Goal: Information Seeking & Learning: Learn about a topic

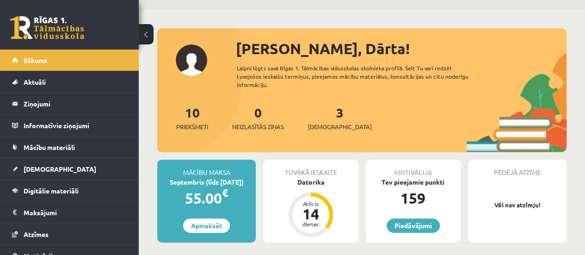
scroll to position [46, 0]
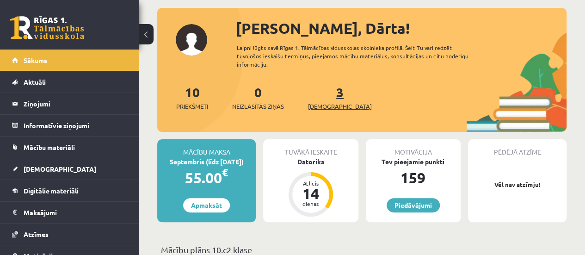
click at [327, 93] on link "3 Ieskaites" at bounding box center [340, 97] width 64 height 27
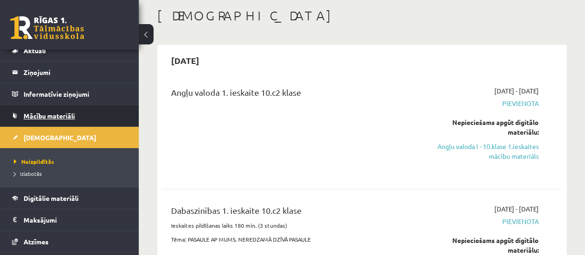
scroll to position [46, 0]
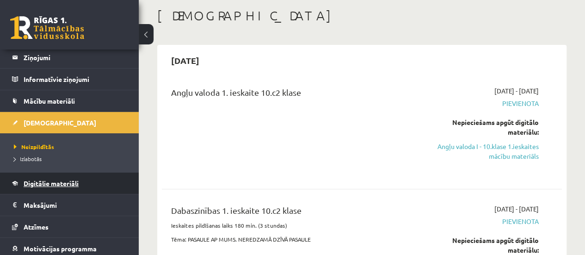
click at [65, 186] on span "Digitālie materiāli" at bounding box center [51, 183] width 55 height 8
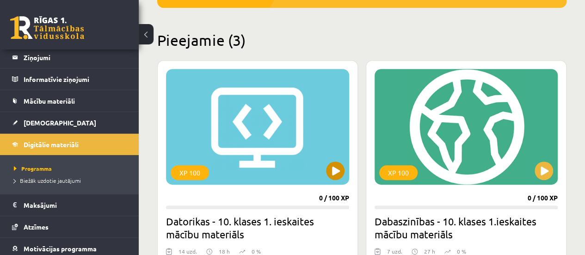
scroll to position [221, 0]
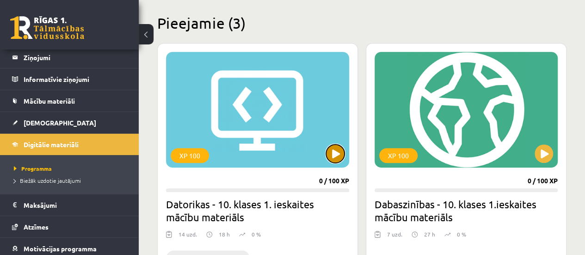
click at [327, 154] on button at bounding box center [335, 153] width 19 height 19
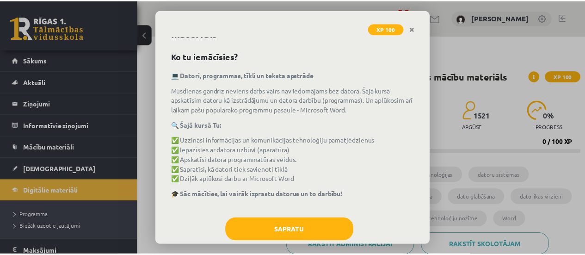
scroll to position [44, 0]
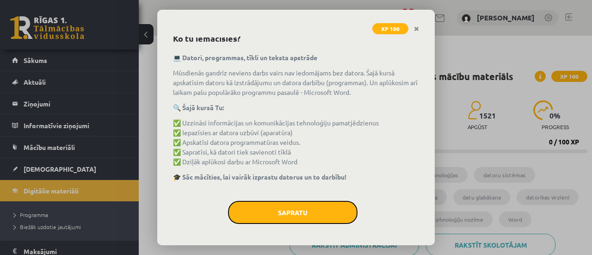
click at [317, 211] on button "Sapratu" at bounding box center [293, 212] width 130 height 23
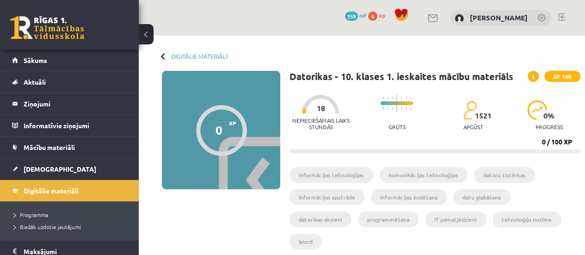
drag, startPoint x: 297, startPoint y: 151, endPoint x: 331, endPoint y: 153, distance: 34.3
click at [331, 153] on div "Datorikas - 10. klases 1. ieskaites mācību materiāls XP 100 Nepieciešamais laik…" at bounding box center [435, 178] width 291 height 214
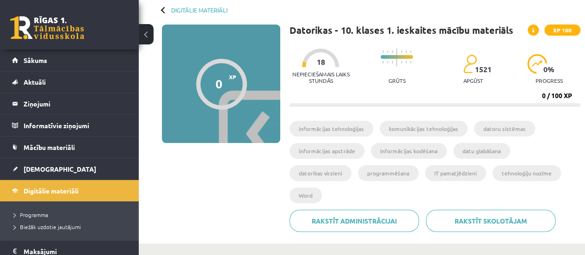
click at [357, 132] on li "informācijas tehnoloģijas" at bounding box center [332, 129] width 84 height 16
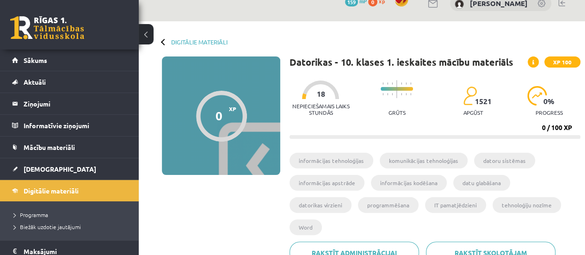
scroll to position [0, 0]
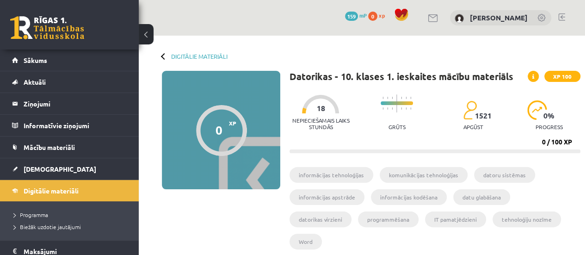
click at [223, 141] on div at bounding box center [221, 130] width 51 height 51
click at [338, 172] on li "informācijas tehnoloģijas" at bounding box center [332, 175] width 84 height 16
click at [536, 75] on span at bounding box center [533, 76] width 11 height 11
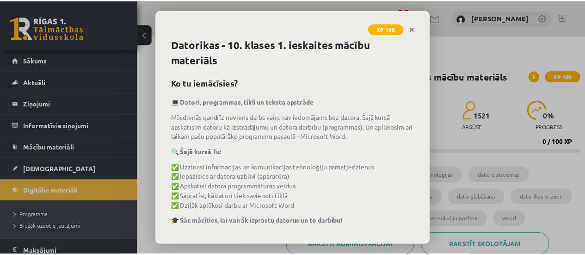
scroll to position [44, 0]
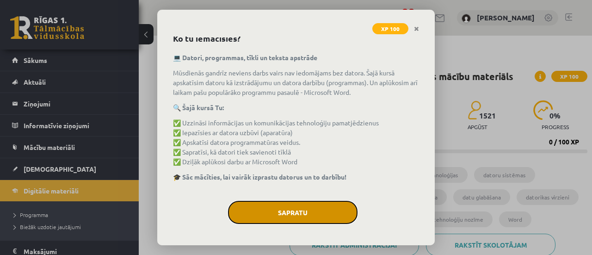
click at [331, 207] on button "Sapratu" at bounding box center [293, 212] width 130 height 23
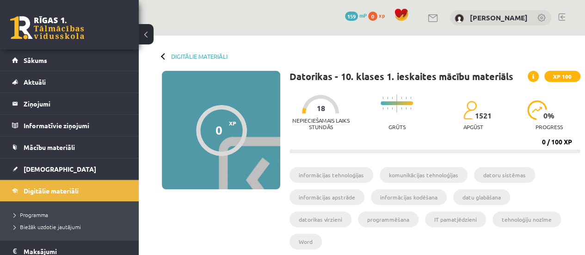
click at [217, 143] on div at bounding box center [221, 130] width 51 height 51
click at [163, 54] on div at bounding box center [164, 56] width 6 height 6
click at [180, 56] on link "Digitālie materiāli" at bounding box center [199, 56] width 56 height 7
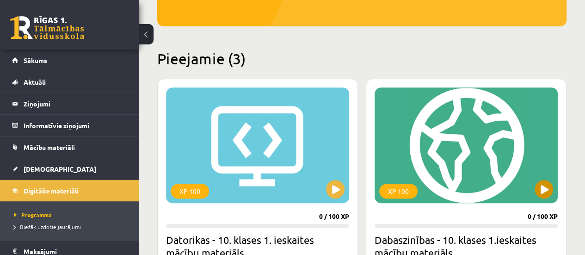
scroll to position [231, 0]
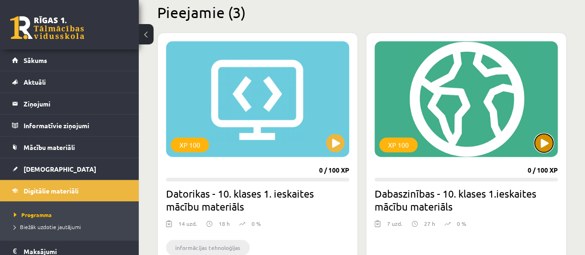
click at [544, 143] on button at bounding box center [544, 143] width 19 height 19
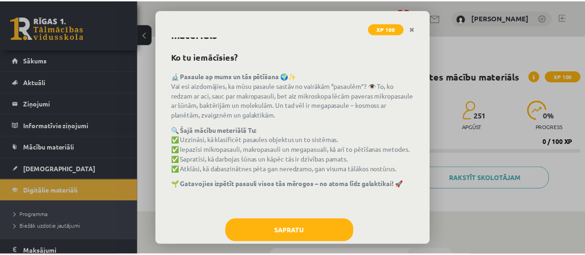
scroll to position [44, 0]
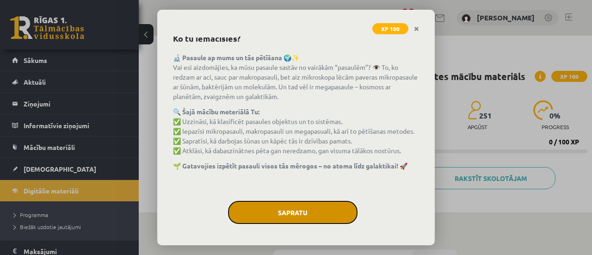
click at [328, 204] on button "Sapratu" at bounding box center [293, 212] width 130 height 23
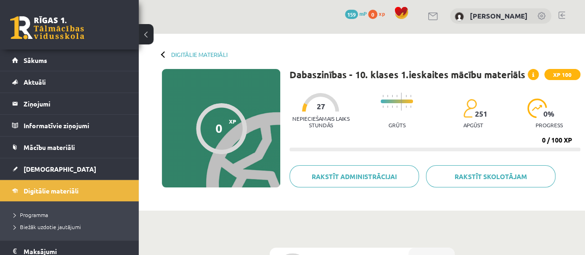
scroll to position [0, 0]
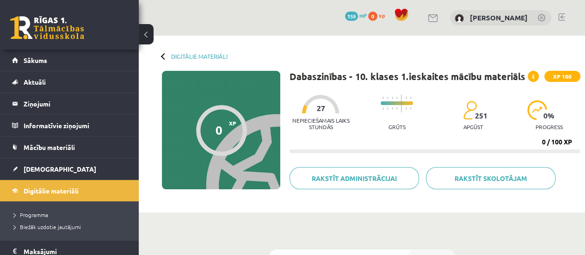
click at [162, 55] on div "Digitālie materiāli" at bounding box center [195, 56] width 66 height 7
click at [184, 55] on link "Digitālie materiāli" at bounding box center [199, 56] width 56 height 7
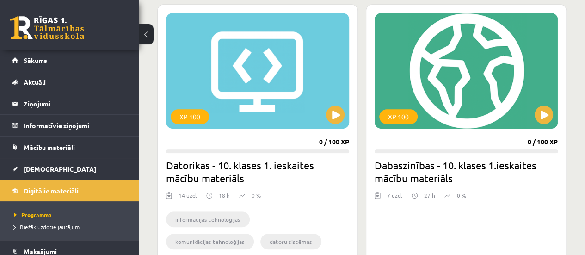
scroll to position [231, 0]
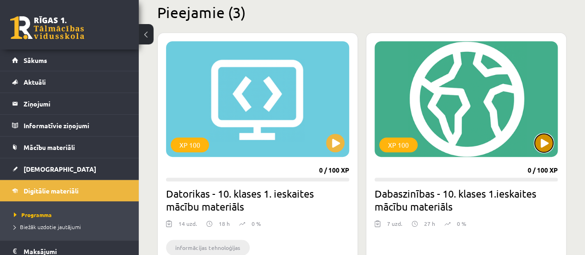
click at [545, 145] on button at bounding box center [544, 143] width 19 height 19
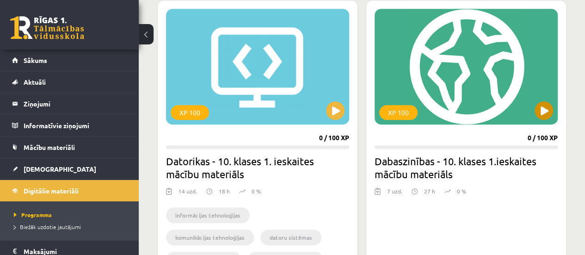
scroll to position [278, 0]
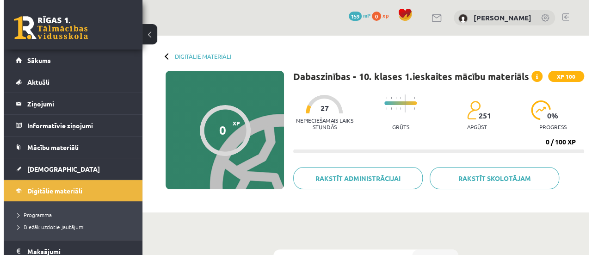
scroll to position [139, 0]
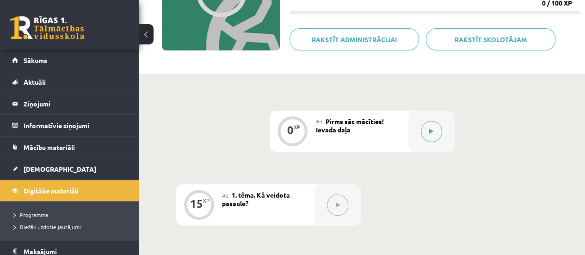
click at [433, 123] on button at bounding box center [431, 131] width 21 height 21
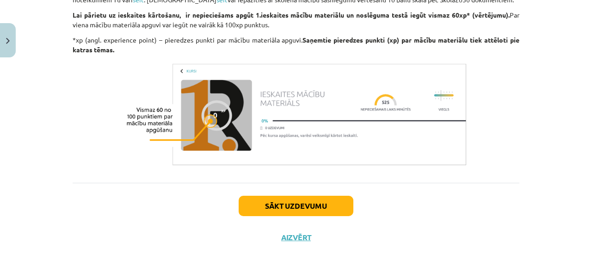
scroll to position [813, 0]
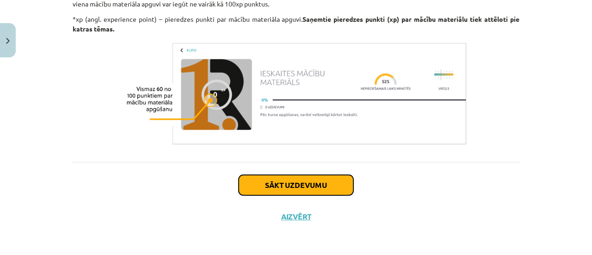
click at [273, 181] on button "Sākt uzdevumu" at bounding box center [296, 185] width 115 height 20
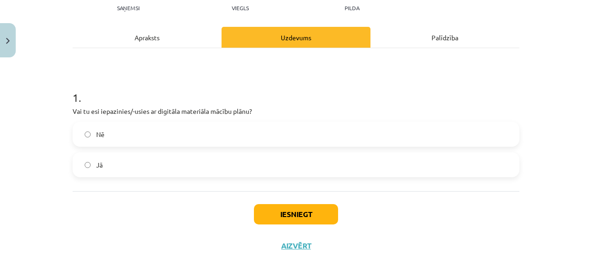
scroll to position [138, 0]
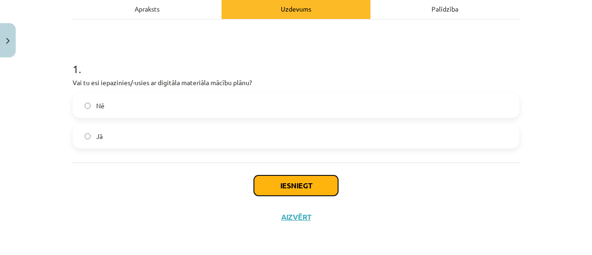
click at [261, 177] on button "Iesniegt" at bounding box center [296, 185] width 84 height 20
click at [267, 186] on button "Iesniegt" at bounding box center [296, 185] width 84 height 20
click at [287, 183] on button "Iesniegt" at bounding box center [296, 185] width 84 height 20
click at [288, 187] on button "Iesniegt" at bounding box center [296, 185] width 84 height 20
click at [181, 106] on label "Nē" at bounding box center [296, 105] width 445 height 23
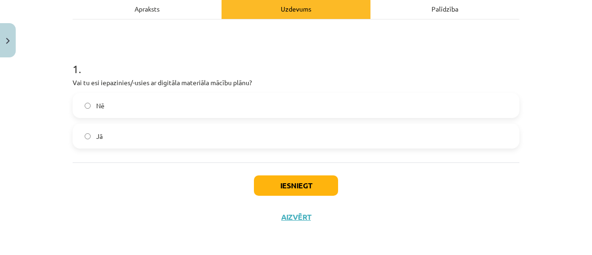
click at [158, 127] on label "Jā" at bounding box center [296, 135] width 445 height 23
click at [267, 182] on button "Iesniegt" at bounding box center [296, 185] width 84 height 20
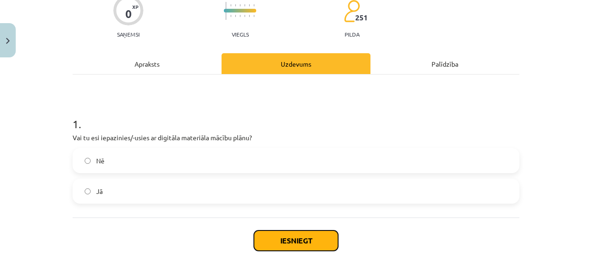
scroll to position [0, 0]
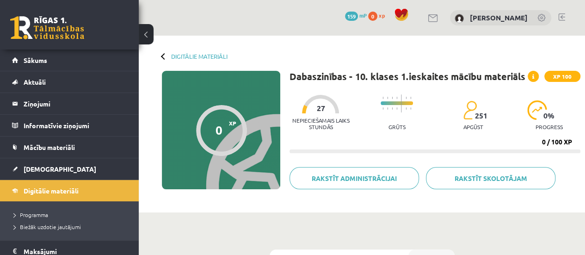
click at [383, 130] on div "Grūts" at bounding box center [397, 113] width 32 height 46
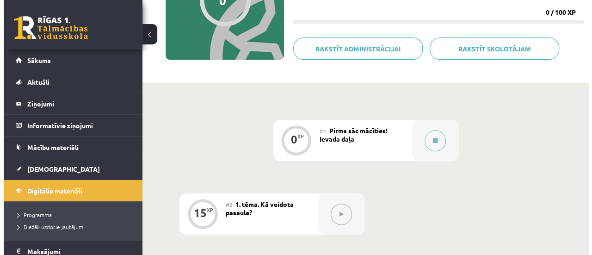
scroll to position [139, 0]
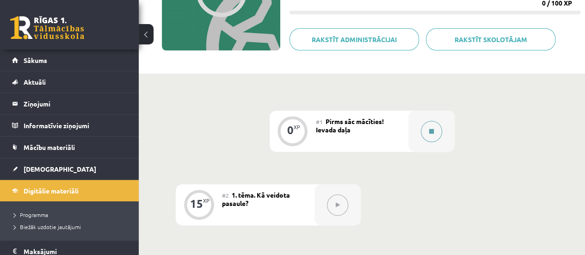
click at [430, 133] on button at bounding box center [431, 131] width 21 height 21
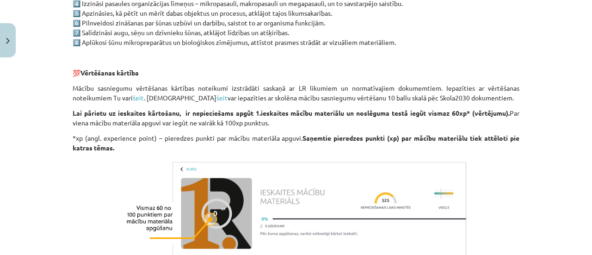
scroll to position [813, 0]
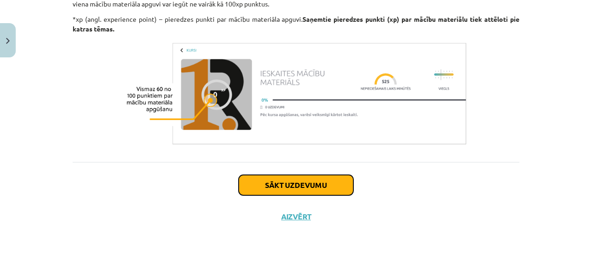
click at [322, 178] on button "Sākt uzdevumu" at bounding box center [296, 185] width 115 height 20
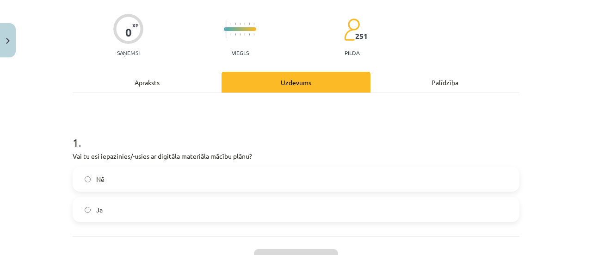
scroll to position [116, 0]
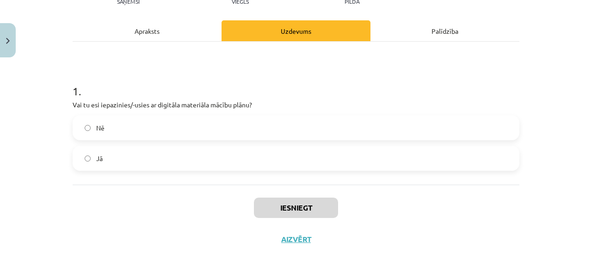
click at [268, 161] on label "Jā" at bounding box center [296, 158] width 445 height 23
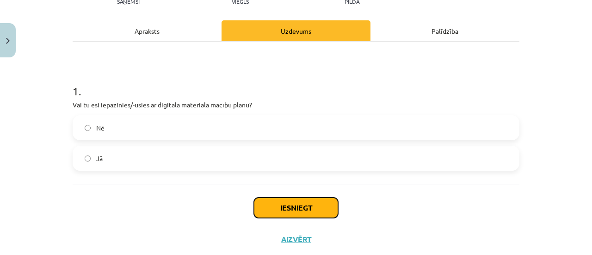
click at [294, 205] on button "Iesniegt" at bounding box center [296, 208] width 84 height 20
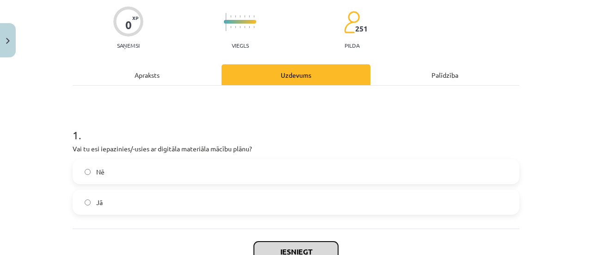
scroll to position [93, 0]
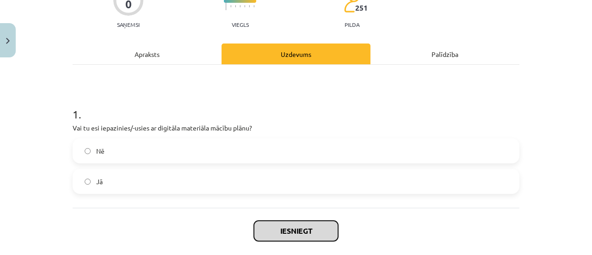
click at [274, 229] on button "Iesniegt" at bounding box center [296, 231] width 84 height 20
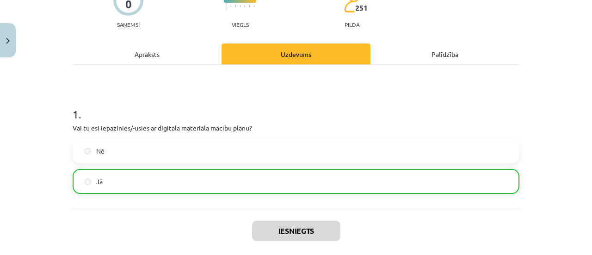
click at [102, 181] on label "Jā" at bounding box center [296, 181] width 445 height 23
click at [98, 156] on label "Nē" at bounding box center [296, 150] width 445 height 23
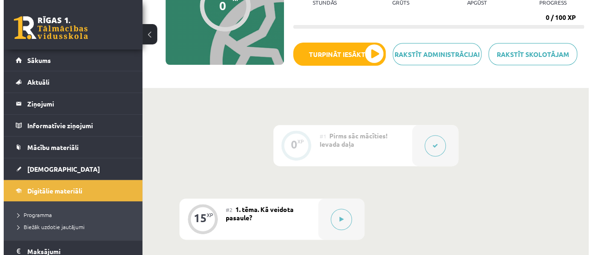
scroll to position [185, 0]
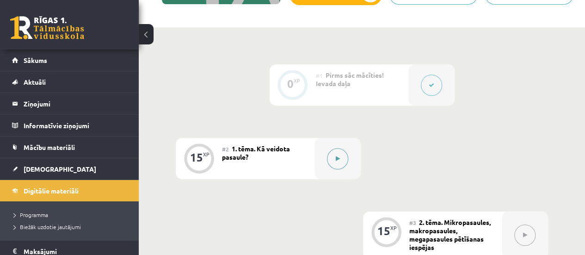
click at [337, 154] on button at bounding box center [337, 158] width 21 height 21
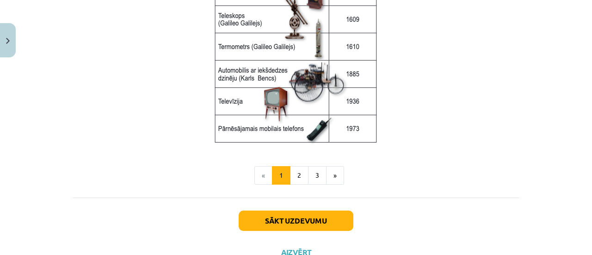
scroll to position [1283, 0]
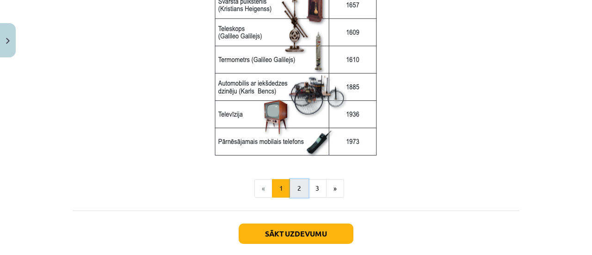
click at [299, 180] on button "2" at bounding box center [299, 188] width 19 height 19
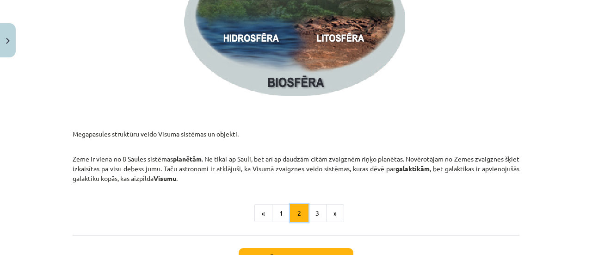
scroll to position [1461, 0]
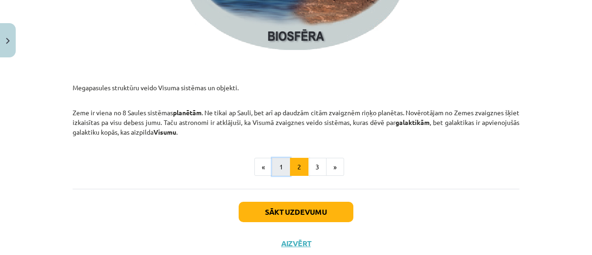
click at [279, 165] on button "1" at bounding box center [281, 167] width 19 height 19
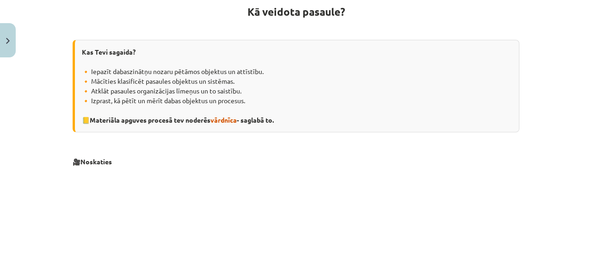
scroll to position [165, 0]
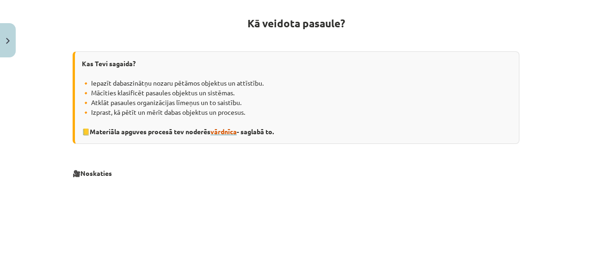
click at [220, 129] on span "vārdnīca" at bounding box center [224, 131] width 26 height 8
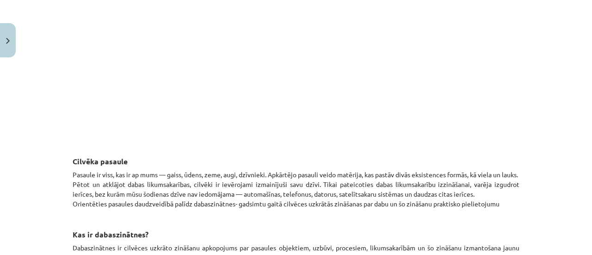
scroll to position [397, 0]
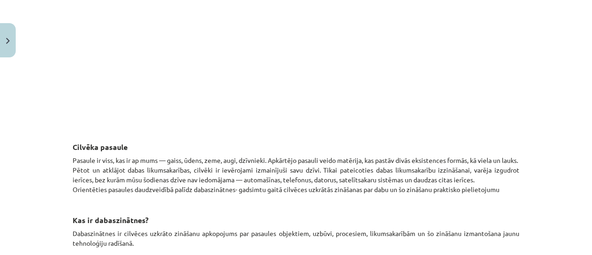
click at [503, 28] on p at bounding box center [296, 36] width 447 height 169
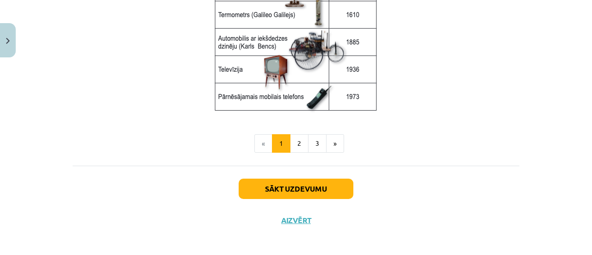
scroll to position [1329, 0]
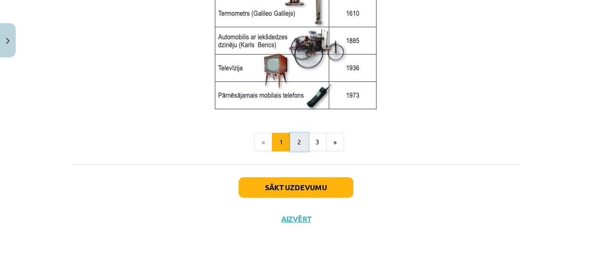
click at [299, 142] on button "2" at bounding box center [299, 142] width 19 height 19
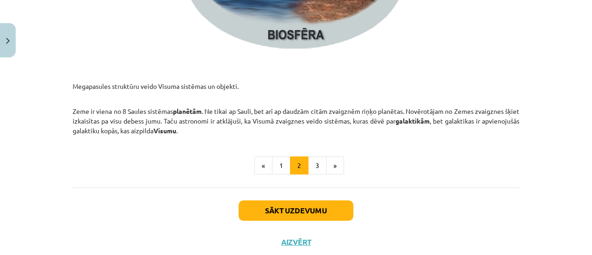
scroll to position [1487, 0]
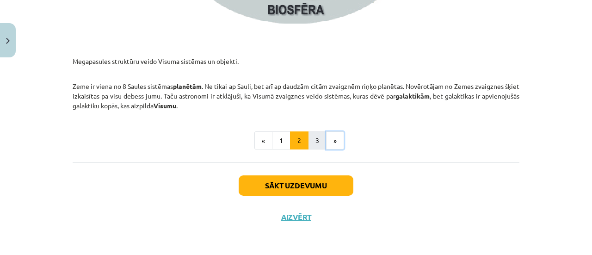
drag, startPoint x: 323, startPoint y: 133, endPoint x: 314, endPoint y: 133, distance: 9.3
click at [314, 133] on ul "« 1 2 3 »" at bounding box center [296, 140] width 447 height 19
click at [311, 132] on button "3" at bounding box center [317, 140] width 19 height 19
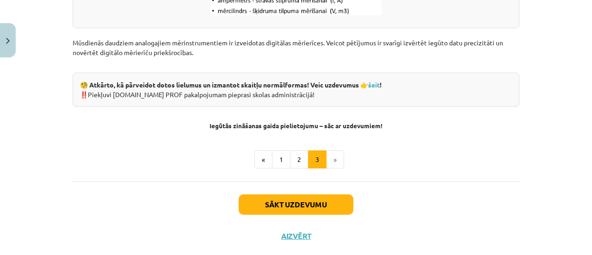
scroll to position [1303, 0]
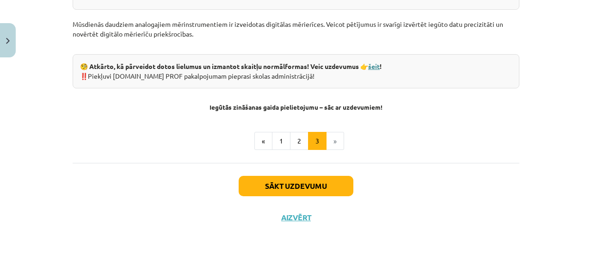
click at [372, 65] on link "šeit" at bounding box center [374, 66] width 12 height 8
click at [289, 183] on button "Sākt uzdevumu" at bounding box center [296, 186] width 115 height 20
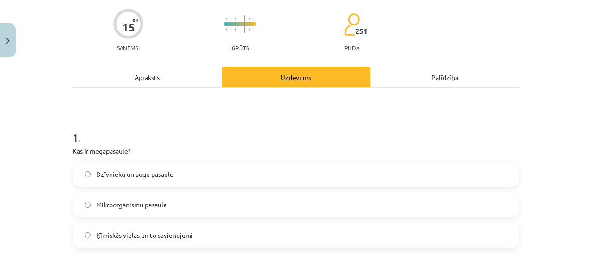
scroll to position [116, 0]
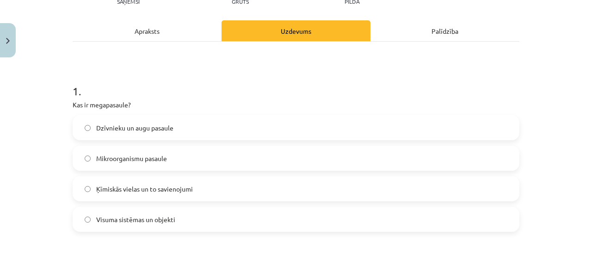
click at [183, 136] on label "Dzīvnieku un augu pasaule" at bounding box center [296, 127] width 445 height 23
click at [127, 215] on span "Visuma sistēmas un objekti" at bounding box center [135, 220] width 79 height 10
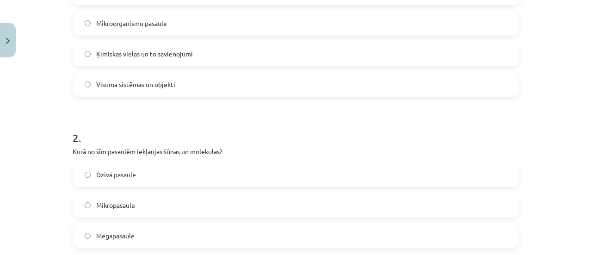
scroll to position [347, 0]
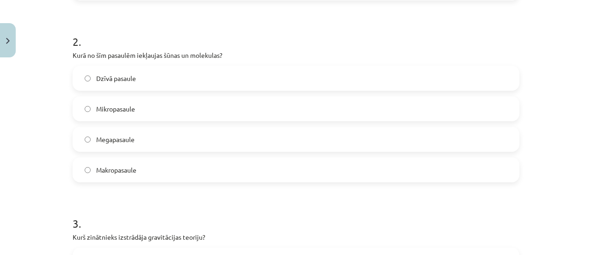
click at [187, 105] on label "Mikropasaule" at bounding box center [296, 108] width 445 height 23
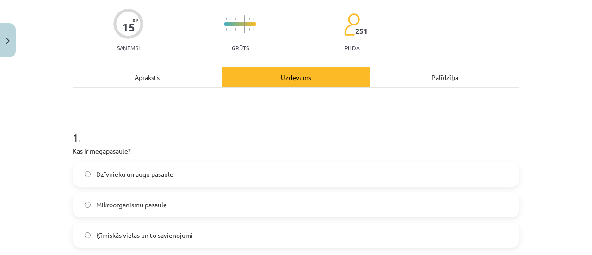
scroll to position [23, 0]
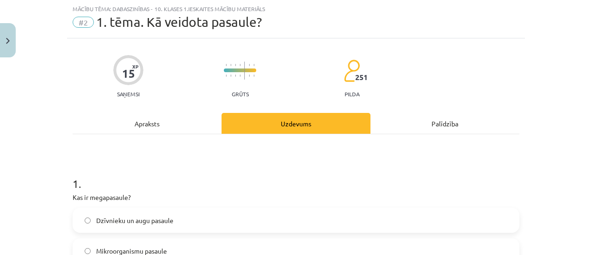
click at [184, 118] on div "Apraksts" at bounding box center [147, 123] width 149 height 21
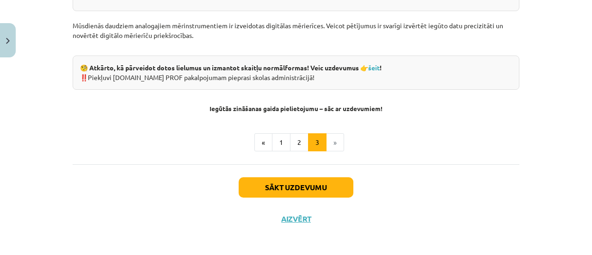
scroll to position [1303, 0]
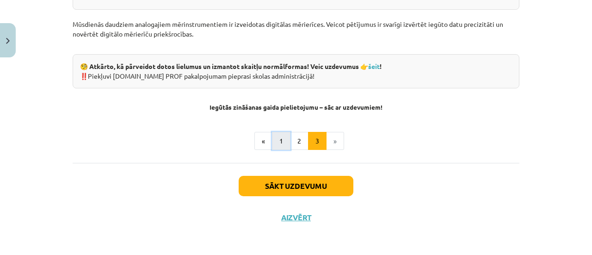
click at [272, 140] on button "1" at bounding box center [281, 141] width 19 height 19
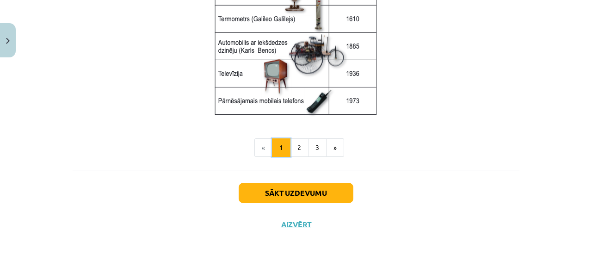
scroll to position [1329, 0]
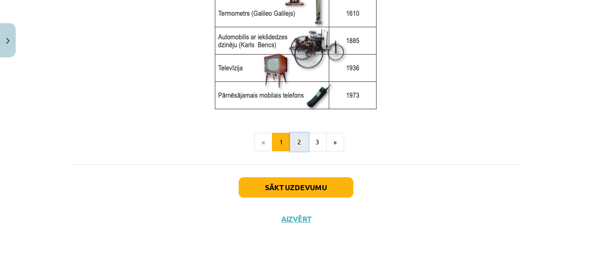
click at [299, 137] on button "2" at bounding box center [299, 142] width 19 height 19
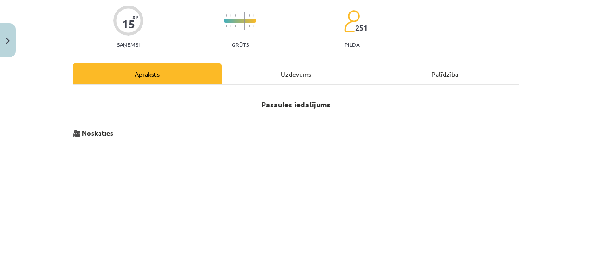
scroll to position [0, 0]
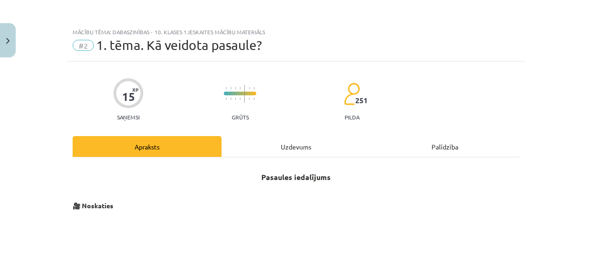
drag, startPoint x: 311, startPoint y: 140, endPoint x: 309, endPoint y: 136, distance: 5.0
click at [311, 140] on div "Uzdevums" at bounding box center [296, 146] width 149 height 21
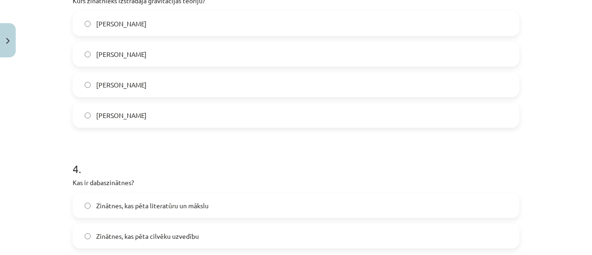
scroll to position [486, 0]
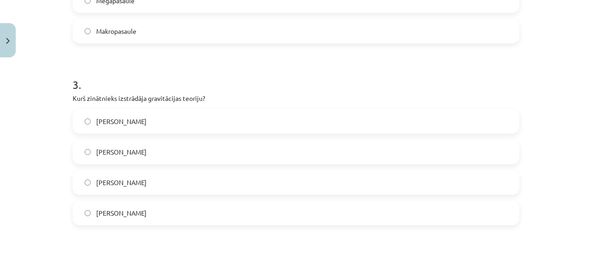
click at [267, 124] on label "[PERSON_NAME]" at bounding box center [296, 121] width 445 height 23
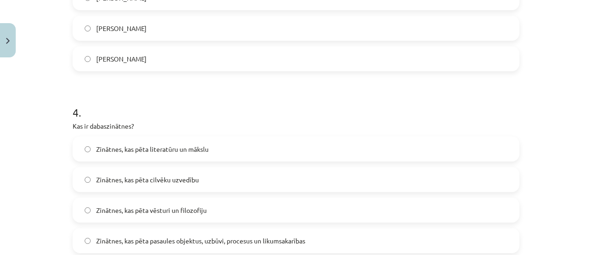
scroll to position [671, 0]
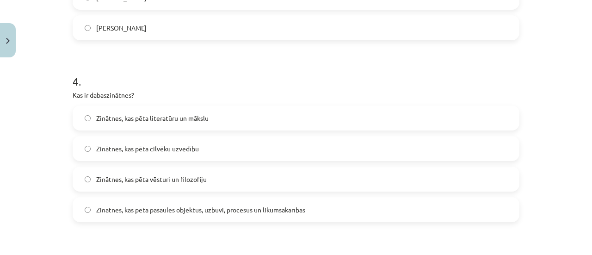
click at [268, 118] on label "Zinātnes, kas pēta literatūru un mākslu" at bounding box center [296, 117] width 445 height 23
click at [255, 214] on label "Zinātnes, kas pēta pasaules objektus, uzbūvi, procesus un likumsakarības" at bounding box center [296, 209] width 445 height 23
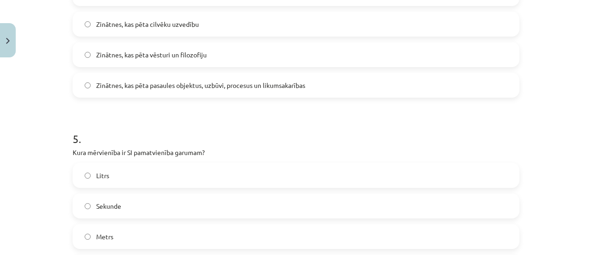
scroll to position [810, 0]
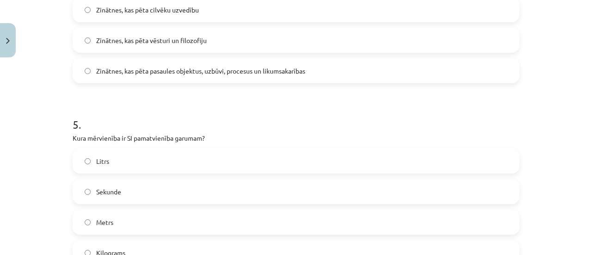
click at [260, 162] on label "Litrs" at bounding box center [296, 160] width 445 height 23
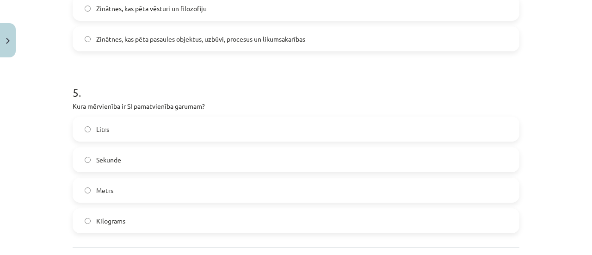
scroll to position [856, 0]
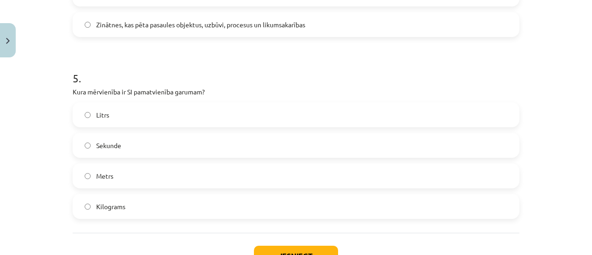
click at [260, 174] on label "Metrs" at bounding box center [296, 175] width 445 height 23
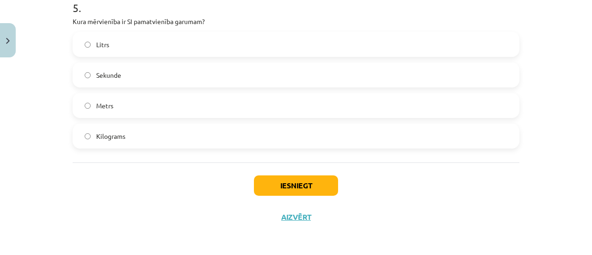
scroll to position [926, 0]
click at [269, 180] on button "Iesniegt" at bounding box center [296, 185] width 84 height 20
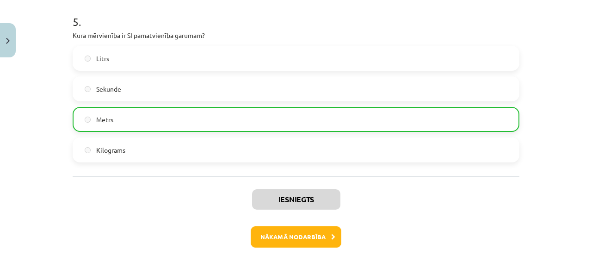
scroll to position [956, 0]
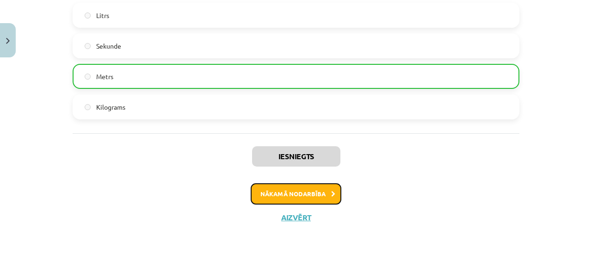
click at [302, 188] on button "Nākamā nodarbība" at bounding box center [296, 193] width 91 height 21
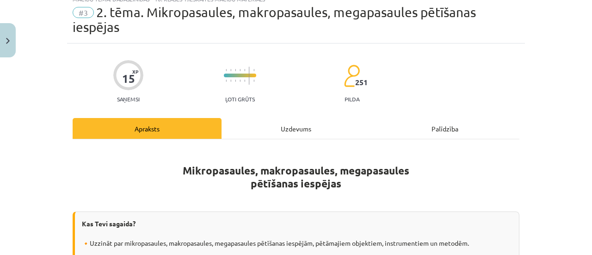
scroll to position [23, 0]
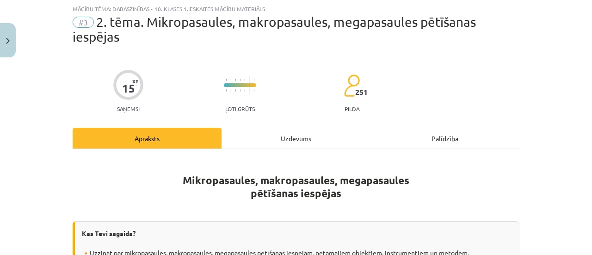
click at [311, 141] on div "Uzdevums" at bounding box center [296, 138] width 149 height 21
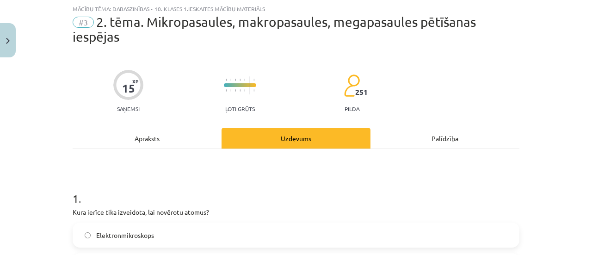
click at [155, 137] on div "Apraksts" at bounding box center [147, 138] width 149 height 21
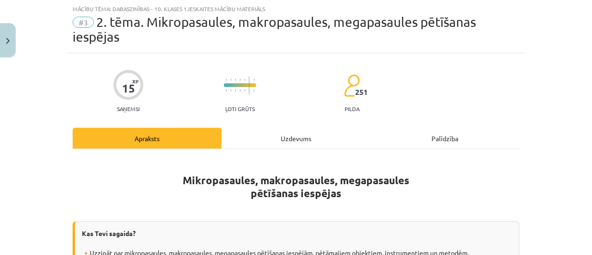
click at [277, 140] on div "Uzdevums" at bounding box center [296, 138] width 149 height 21
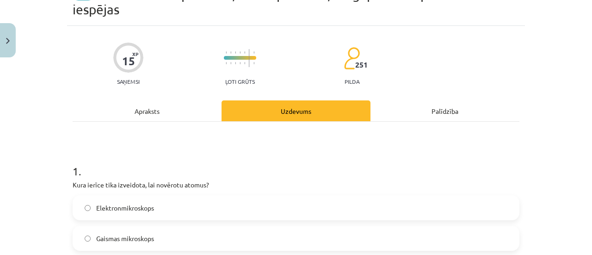
scroll to position [0, 0]
